Goal: Navigation & Orientation: Find specific page/section

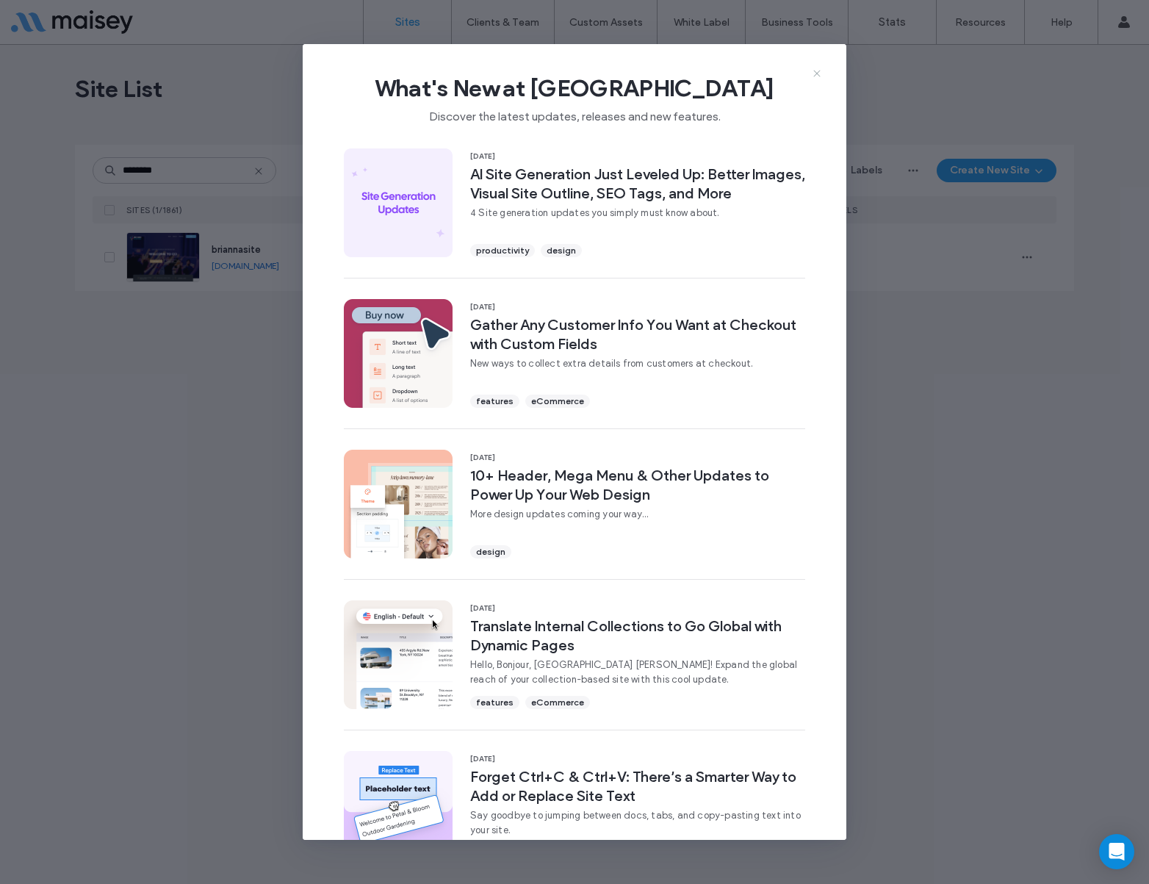
click at [815, 69] on icon at bounding box center [817, 74] width 12 height 12
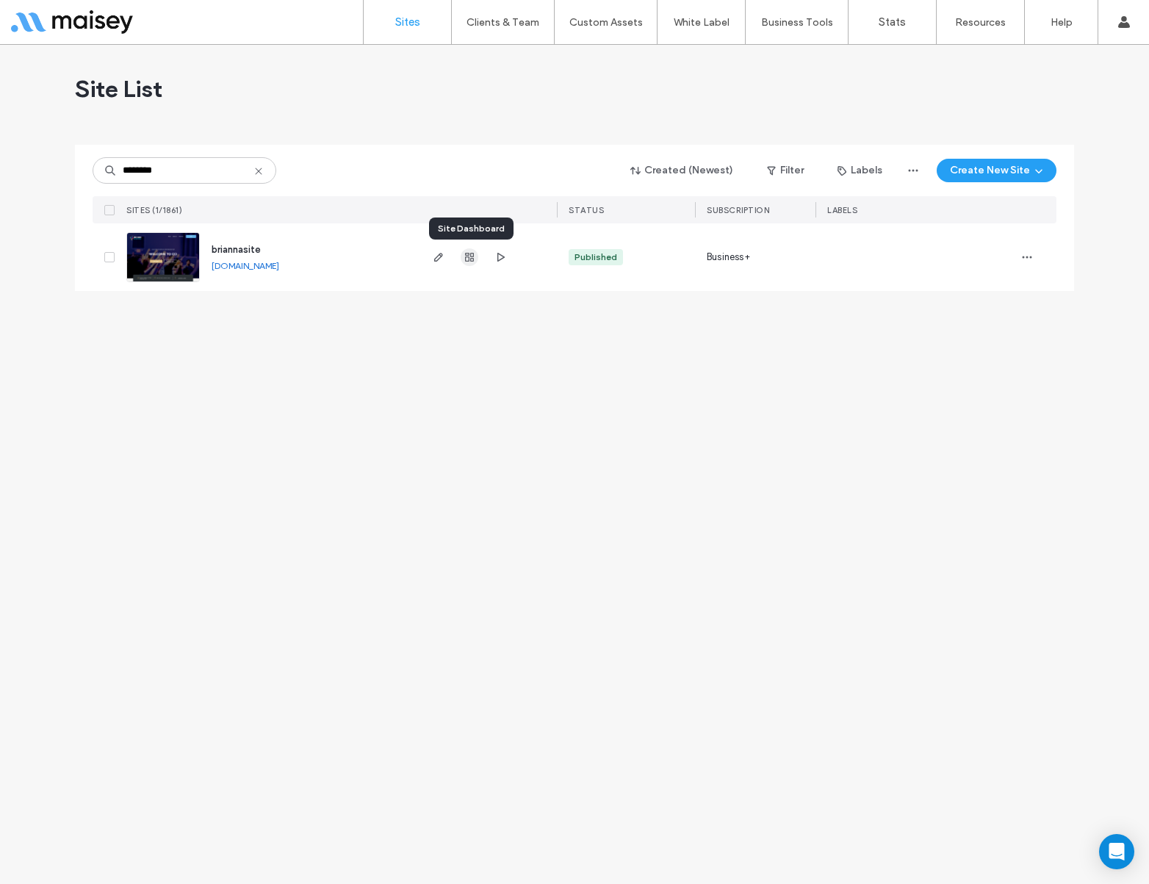
click at [468, 259] on icon "button" at bounding box center [469, 257] width 12 height 12
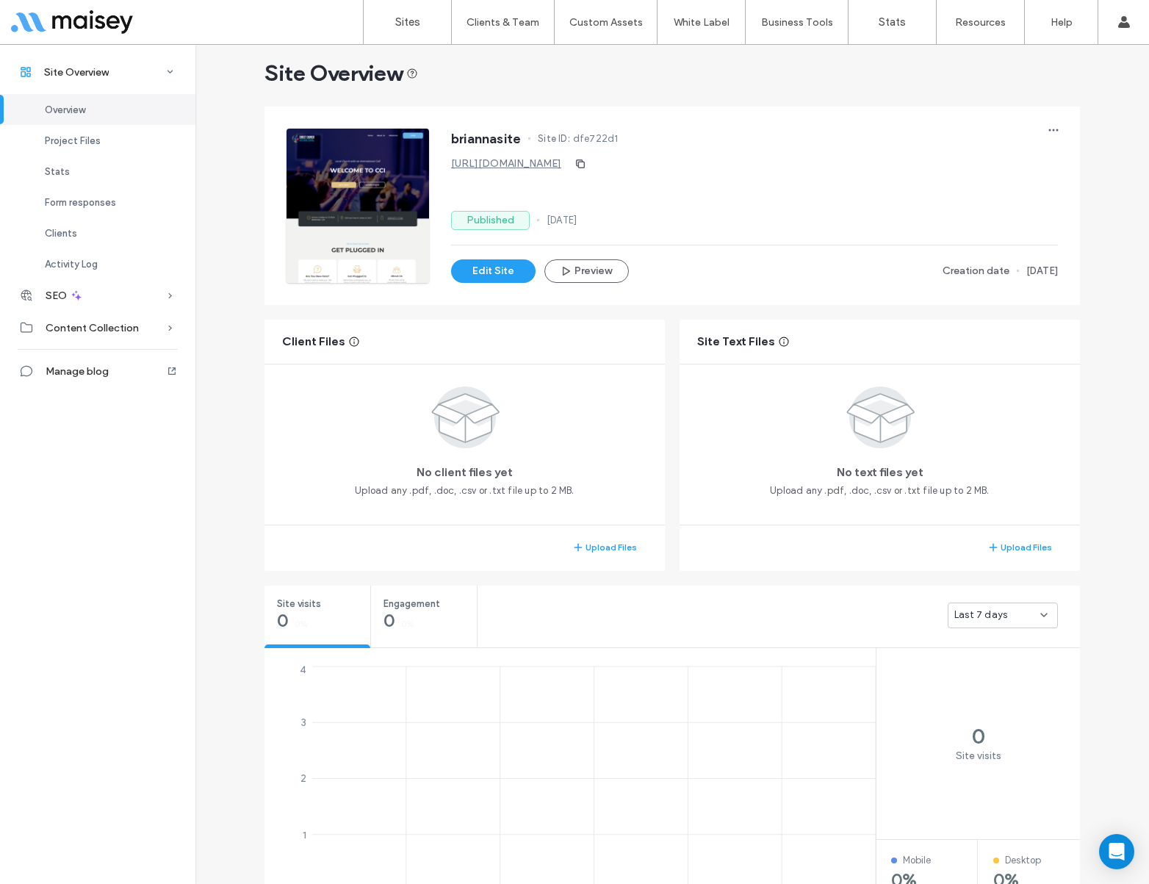
scroll to position [30, 0]
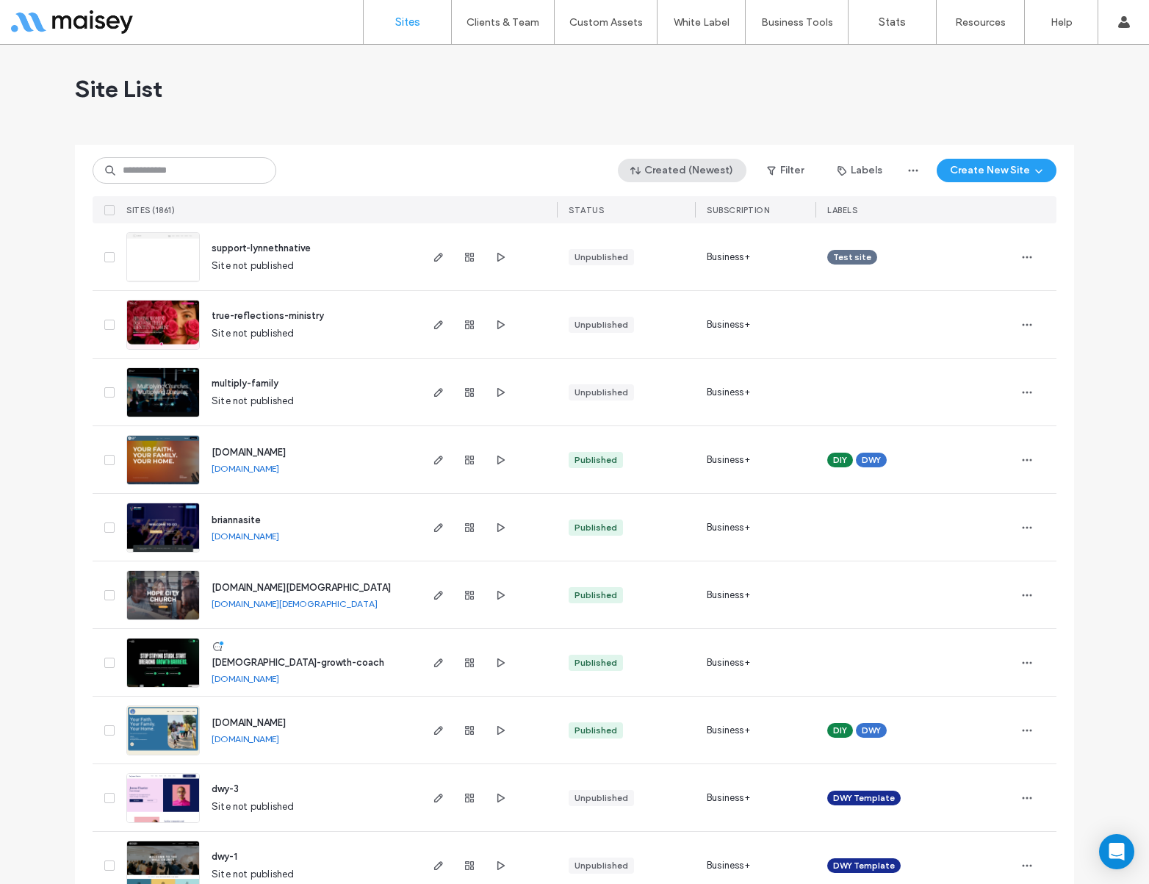
click at [703, 167] on button "Created (Newest)" at bounding box center [682, 171] width 129 height 24
click at [776, 179] on span "button" at bounding box center [772, 170] width 15 height 22
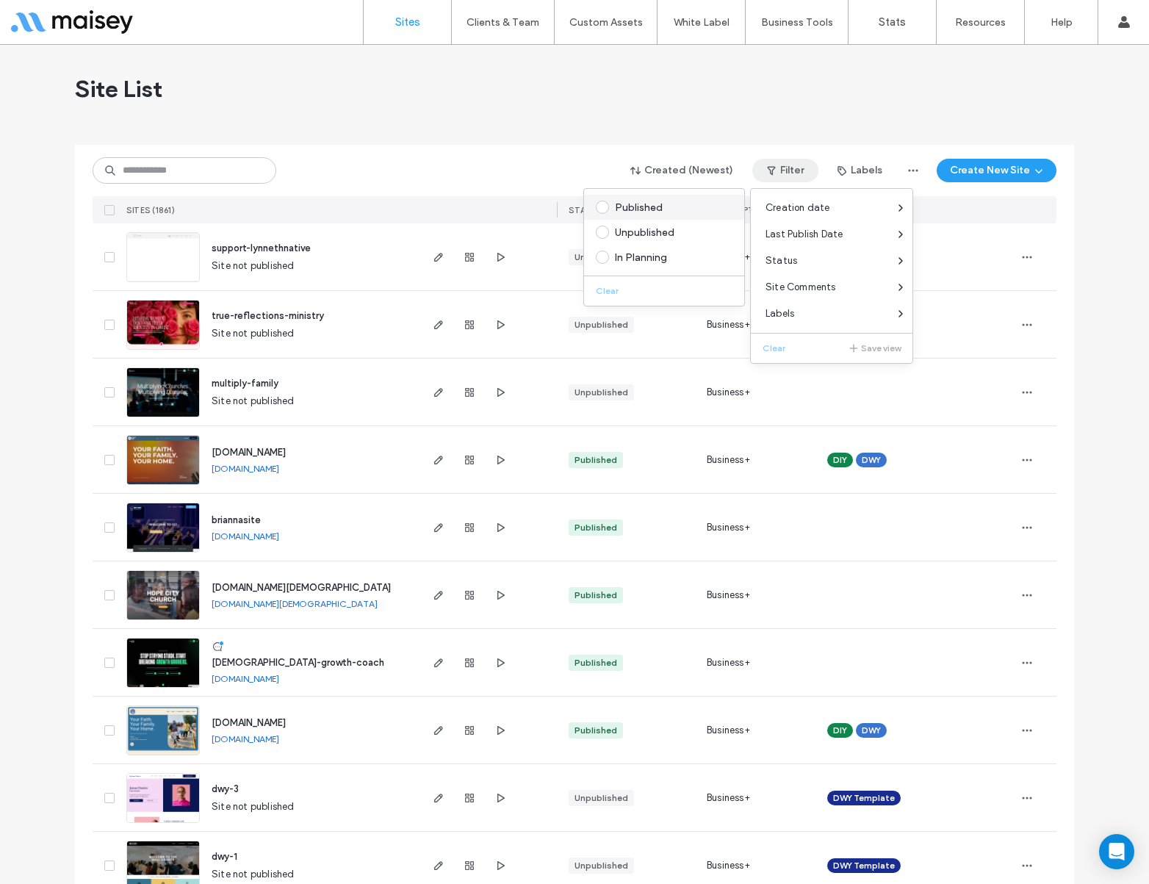
click at [635, 210] on div "Published" at bounding box center [671, 207] width 112 height 12
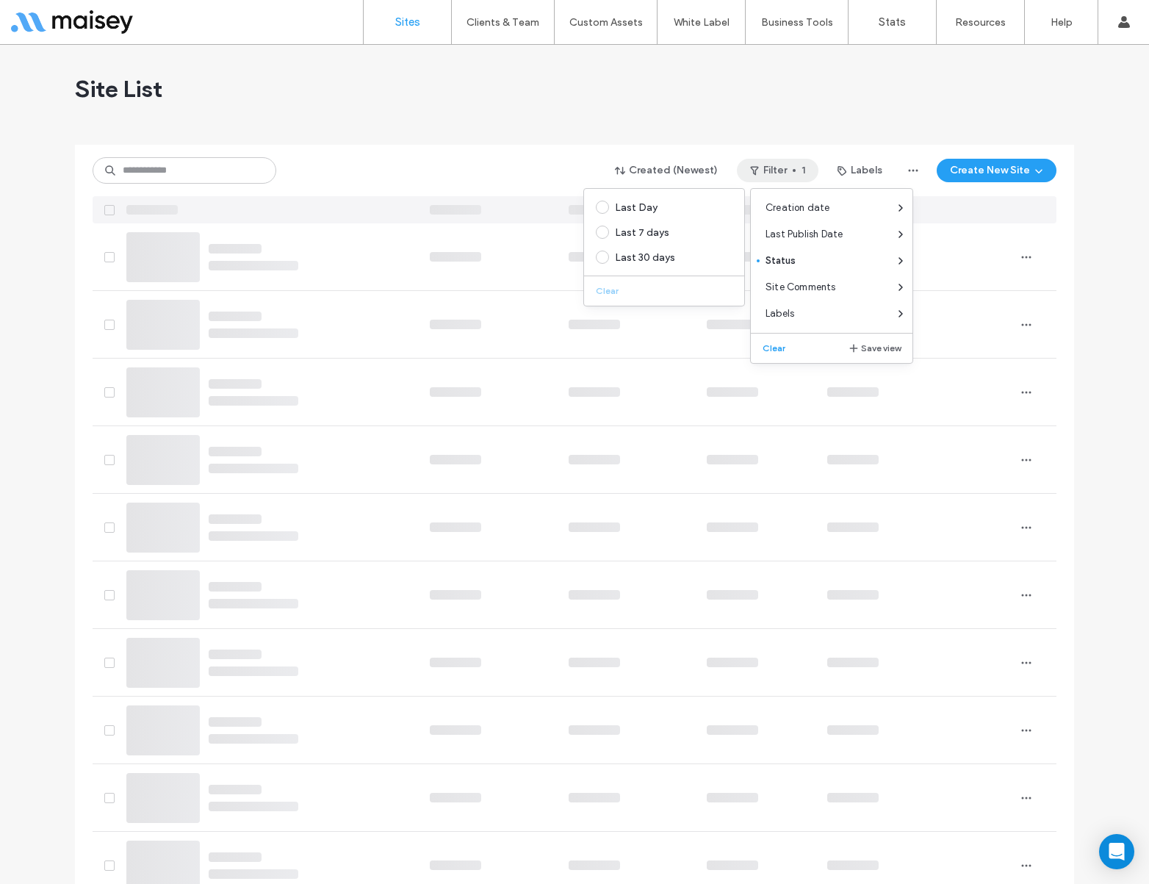
click at [783, 104] on div "Site List" at bounding box center [574, 89] width 999 height 88
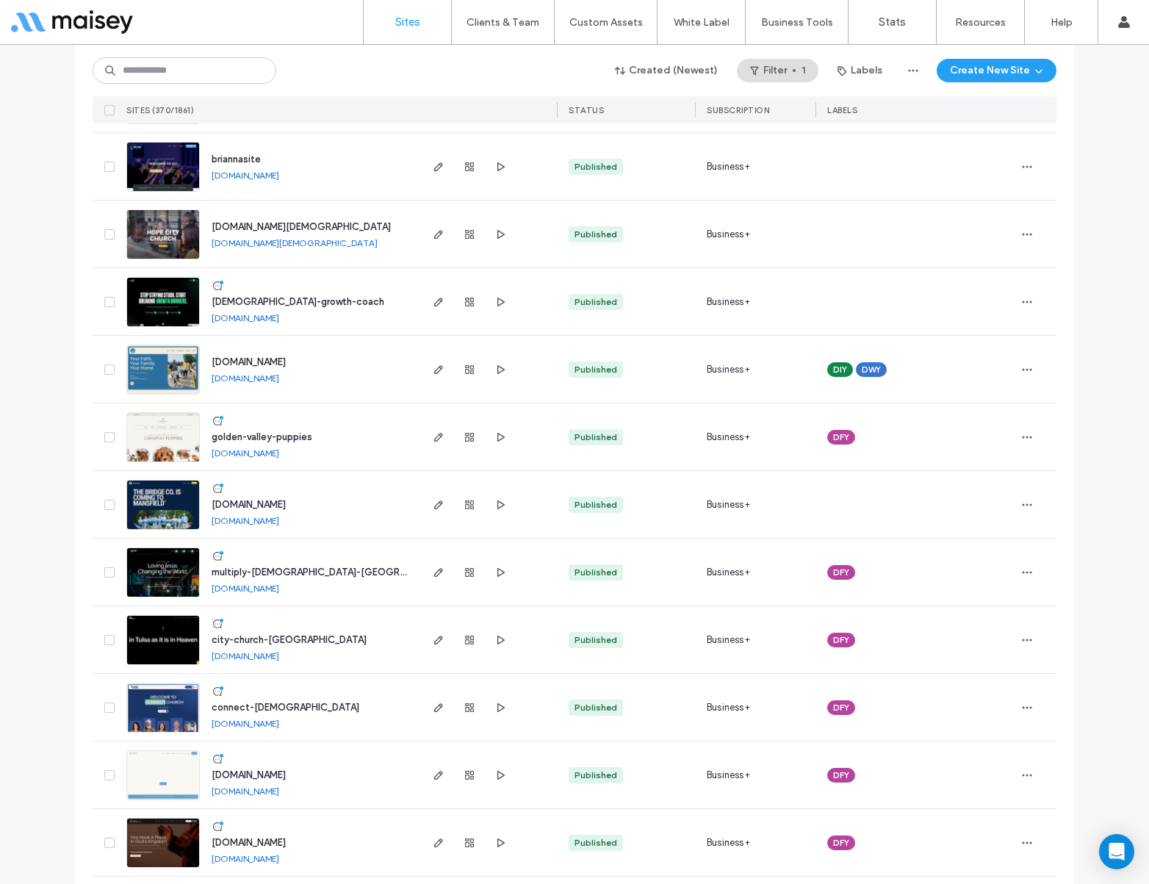
scroll to position [160, 0]
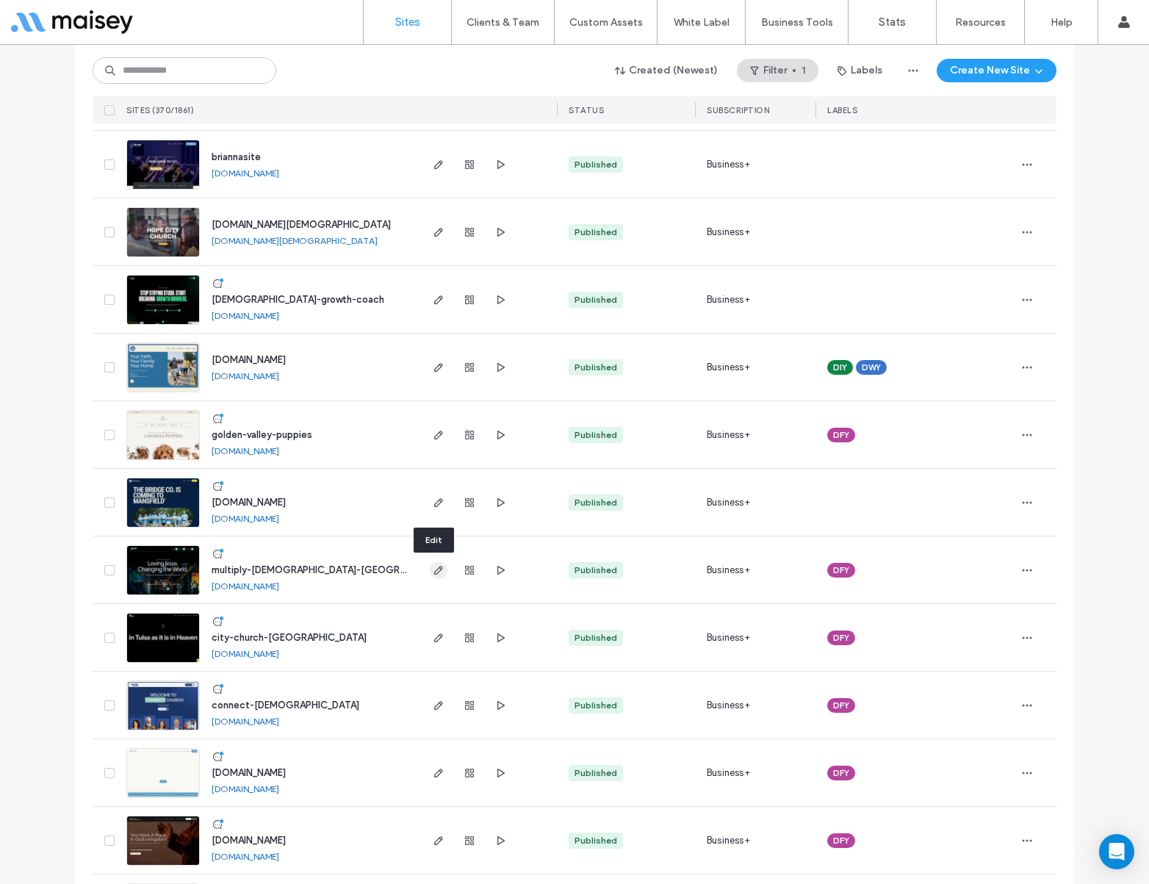
click at [437, 571] on icon "button" at bounding box center [439, 570] width 12 height 12
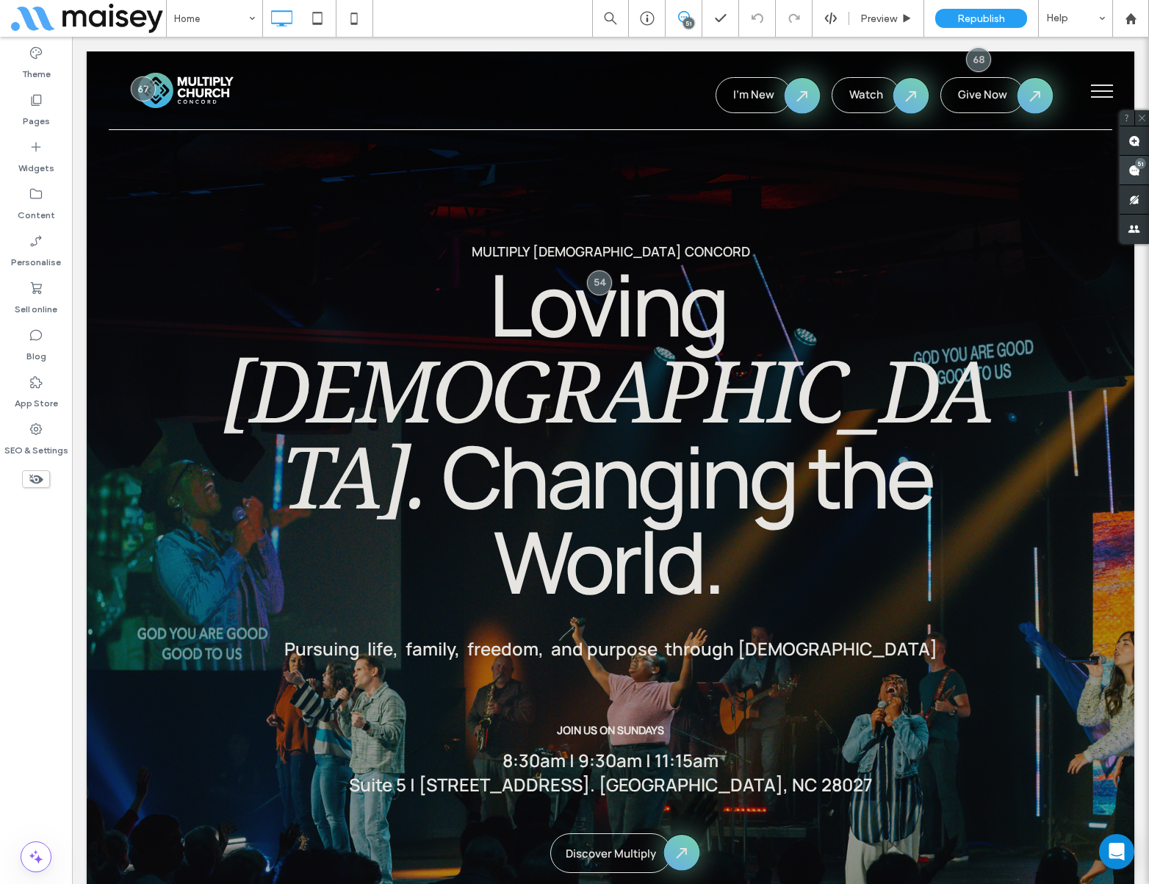
click at [1130, 170] on use at bounding box center [1134, 171] width 12 height 12
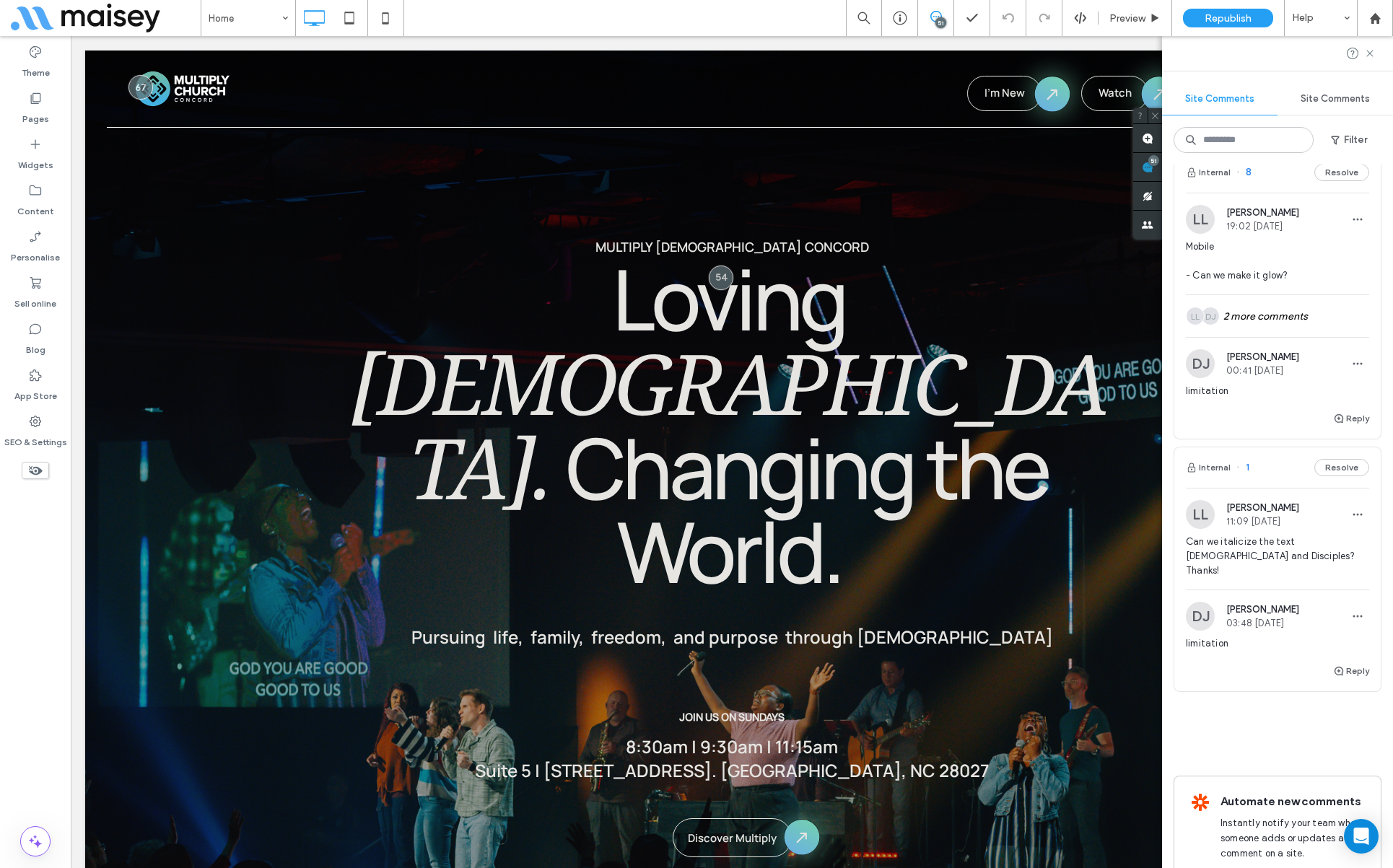
scroll to position [12254, 0]
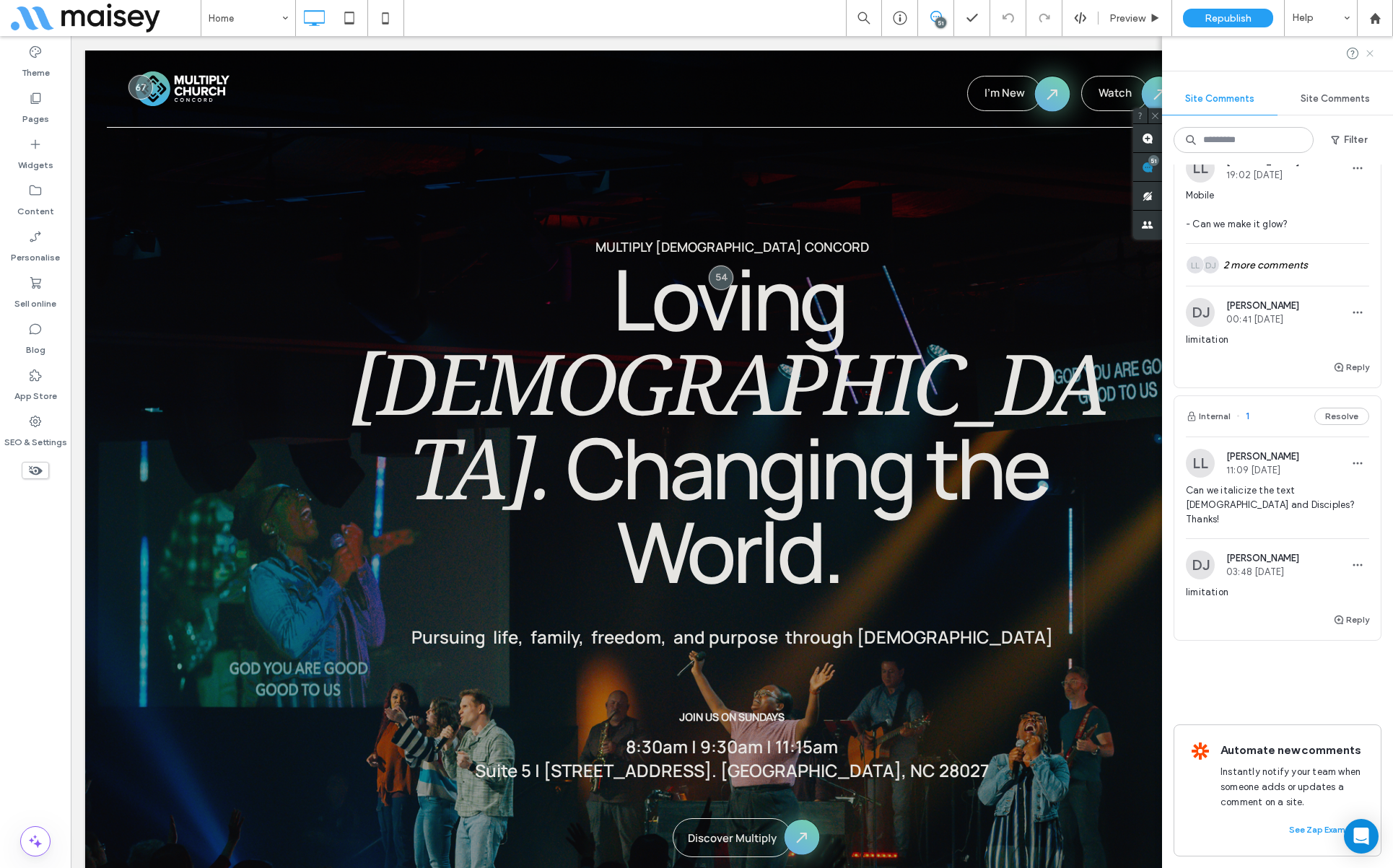
click at [1128, 53] on icon at bounding box center [1369, 53] width 12 height 12
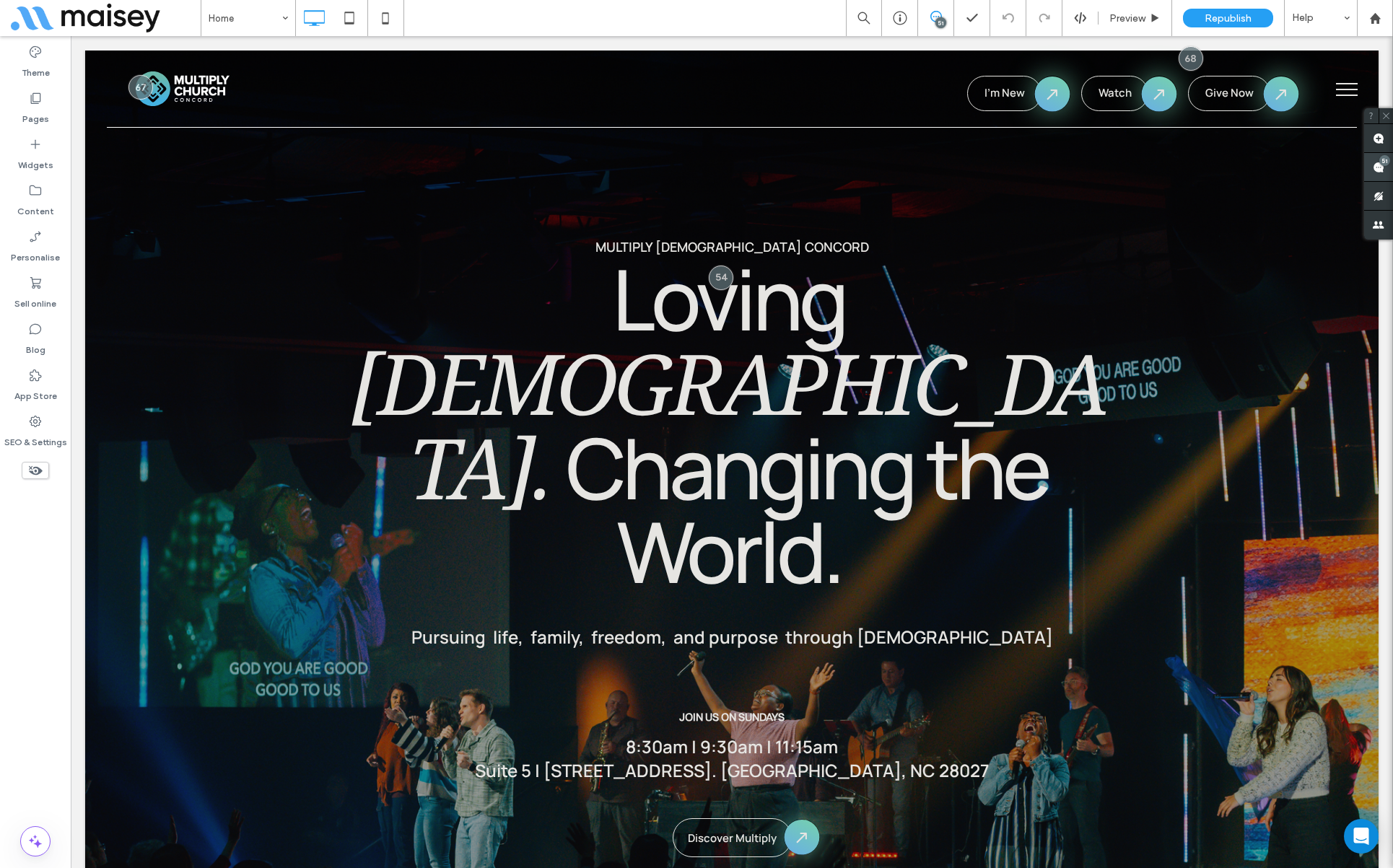
click at [1128, 175] on span at bounding box center [1377, 167] width 28 height 28
